Goal: Transaction & Acquisition: Subscribe to service/newsletter

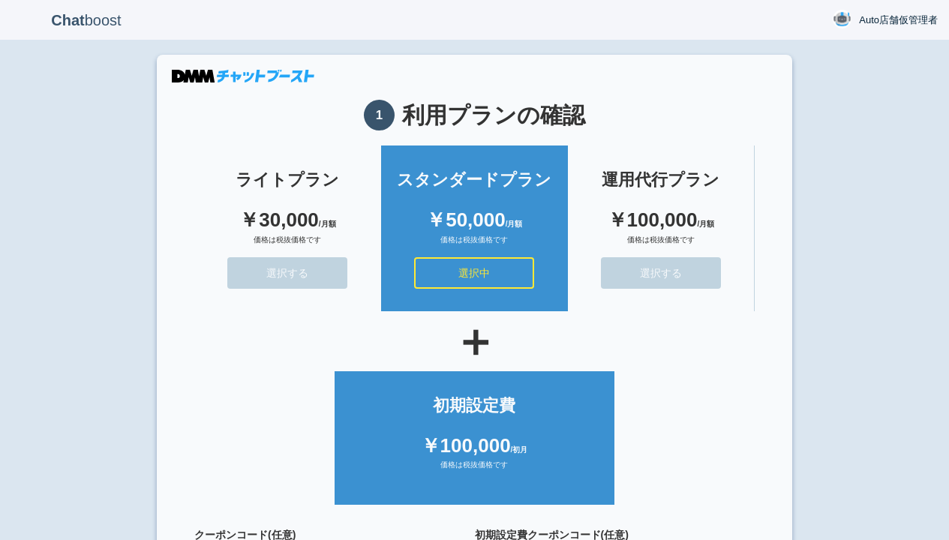
scroll to position [134, 0]
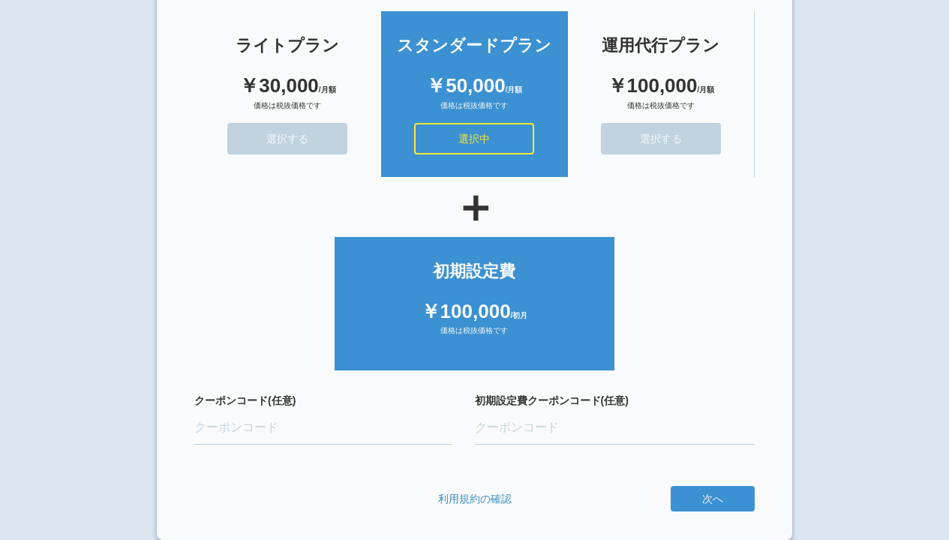
click at [0, 0] on button "次へ" at bounding box center [0, 0] width 0 height 0
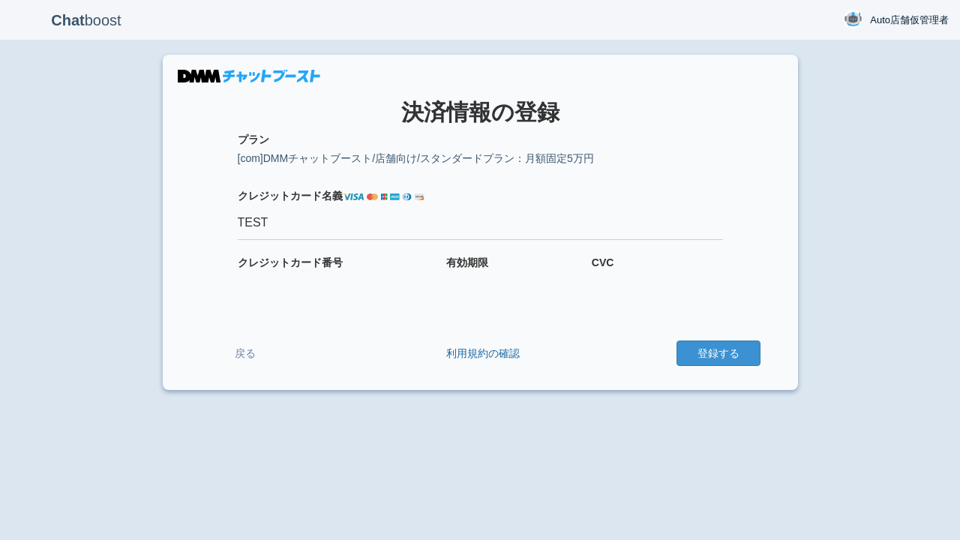
type input "TEST"
click at [718, 353] on button "登録する" at bounding box center [719, 354] width 84 height 26
